Goal: Find specific page/section: Find specific page/section

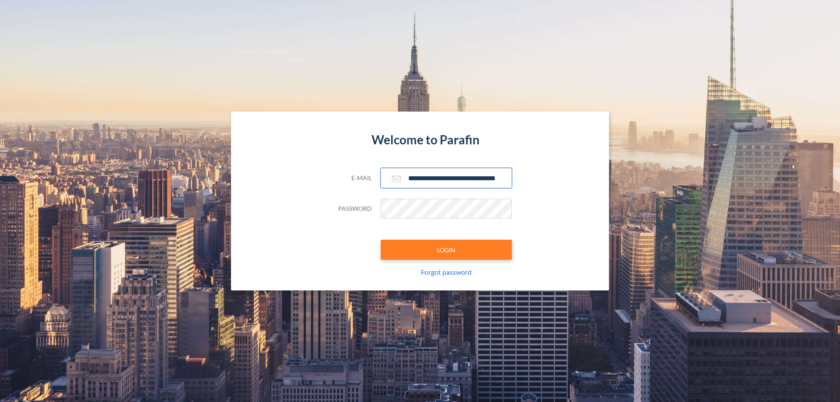
type input "**********"
click at [446, 250] on button "LOGIN" at bounding box center [446, 250] width 131 height 20
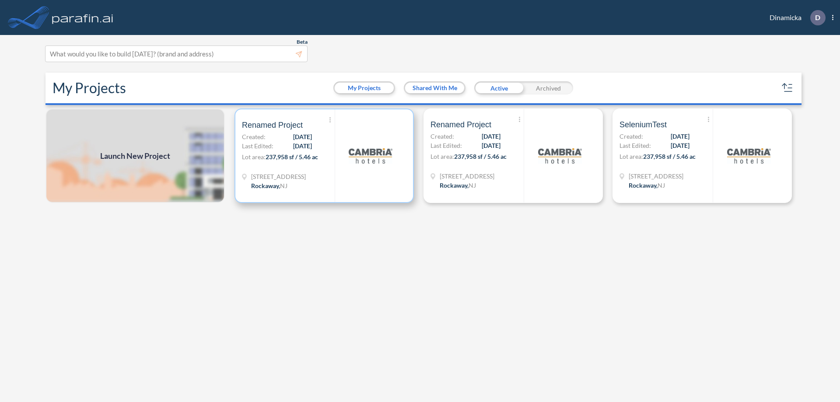
scroll to position [2, 0]
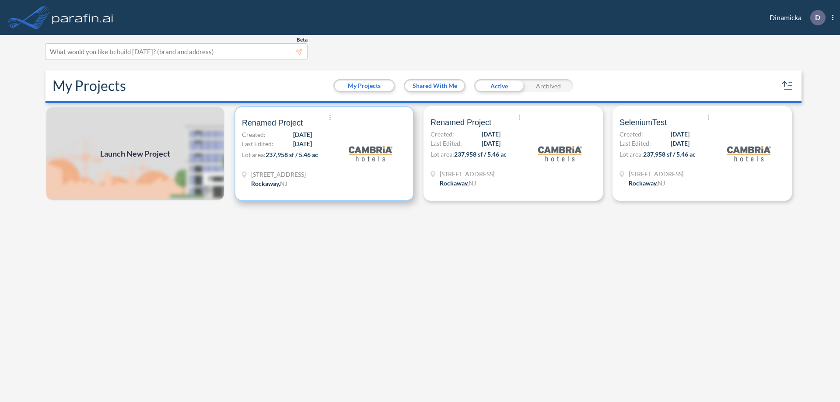
click at [324, 154] on p "Lot area: 237,958 sf / 5.46 ac" at bounding box center [288, 156] width 93 height 13
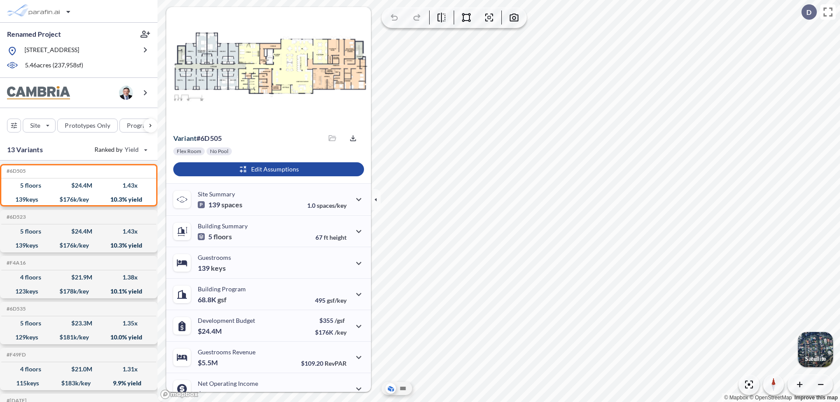
scroll to position [44, 0]
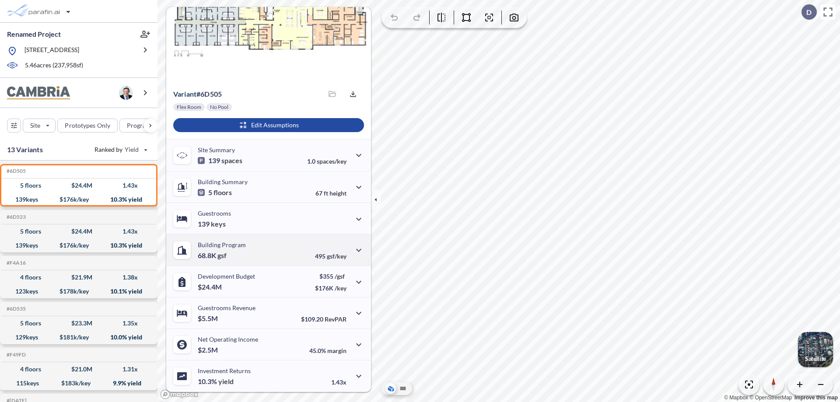
click at [267, 250] on div "Building Program 68.8K gsf 495 gsf/key" at bounding box center [268, 250] width 205 height 32
